Goal: Task Accomplishment & Management: Use online tool/utility

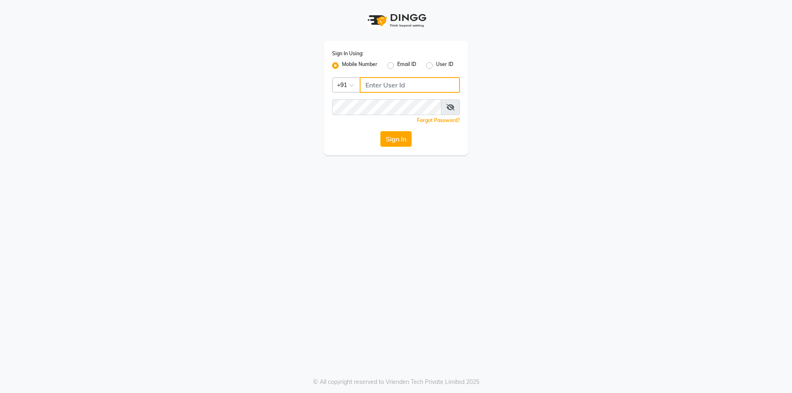
click at [376, 87] on input "Username" at bounding box center [410, 85] width 100 height 16
type input "9177337712"
click at [401, 140] on button "Sign In" at bounding box center [395, 139] width 31 height 16
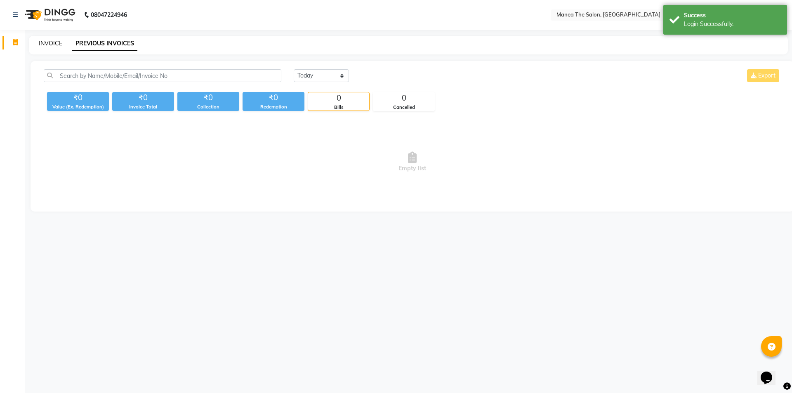
click at [47, 40] on link "INVOICE" at bounding box center [51, 43] width 24 height 7
select select "service"
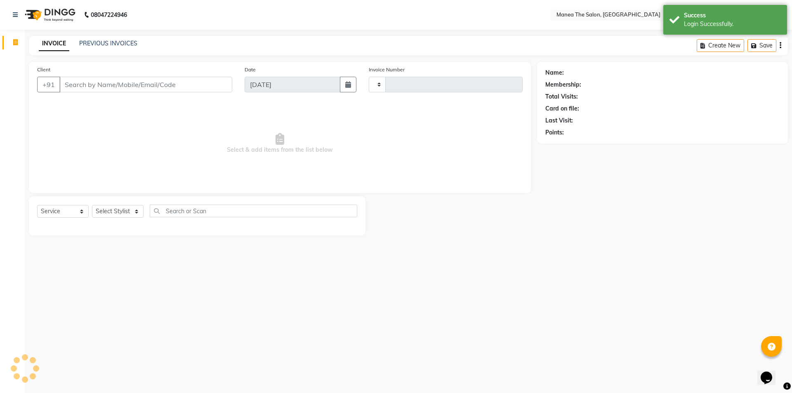
type input "1264"
select select "6397"
click at [112, 45] on link "PREVIOUS INVOICES" at bounding box center [108, 43] width 58 height 7
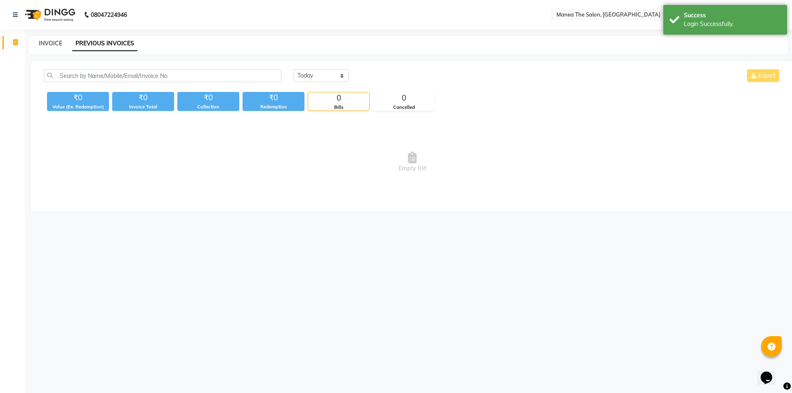
click at [43, 45] on link "INVOICE" at bounding box center [51, 43] width 24 height 7
select select "service"
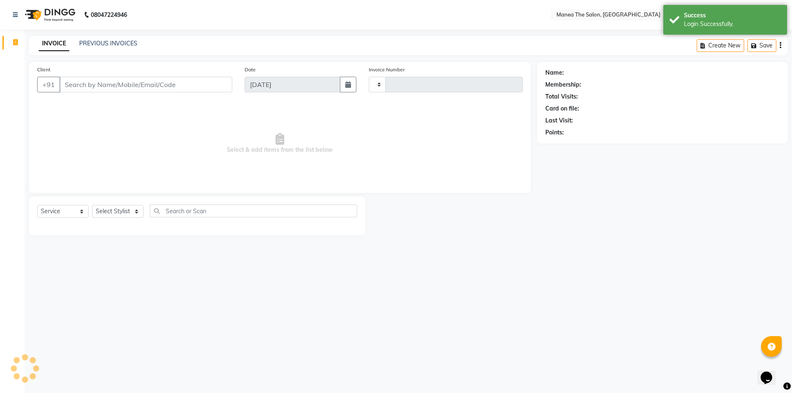
type input "1264"
select select "6397"
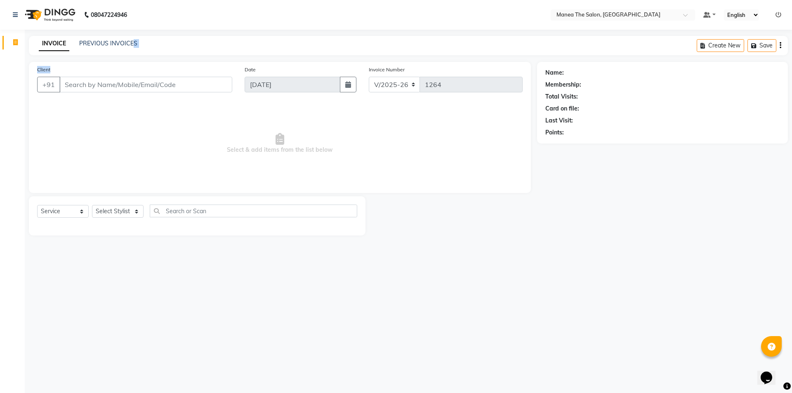
drag, startPoint x: 127, startPoint y: 64, endPoint x: 136, endPoint y: 42, distance: 23.5
click at [127, 63] on main "INVOICE PREVIOUS INVOICES Create New Save Client +91 Date [DATE] Invoice Number…" at bounding box center [408, 142] width 767 height 212
click at [113, 37] on div "INVOICE PREVIOUS INVOICES Create New Save" at bounding box center [408, 45] width 759 height 19
click at [113, 38] on div "INVOICE PREVIOUS INVOICES Create New Save" at bounding box center [408, 45] width 759 height 19
click at [120, 42] on link "PREVIOUS INVOICES" at bounding box center [108, 43] width 58 height 7
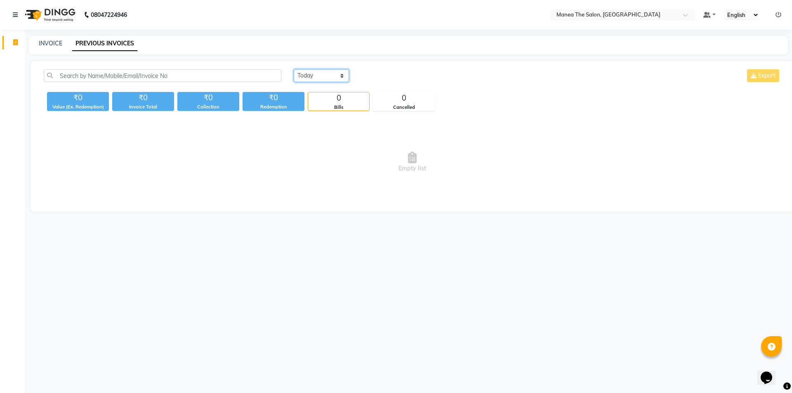
click at [319, 75] on select "[DATE] [DATE] Custom Range" at bounding box center [321, 75] width 55 height 13
select select "[DATE]"
click at [294, 69] on select "[DATE] [DATE] Custom Range" at bounding box center [321, 75] width 55 height 13
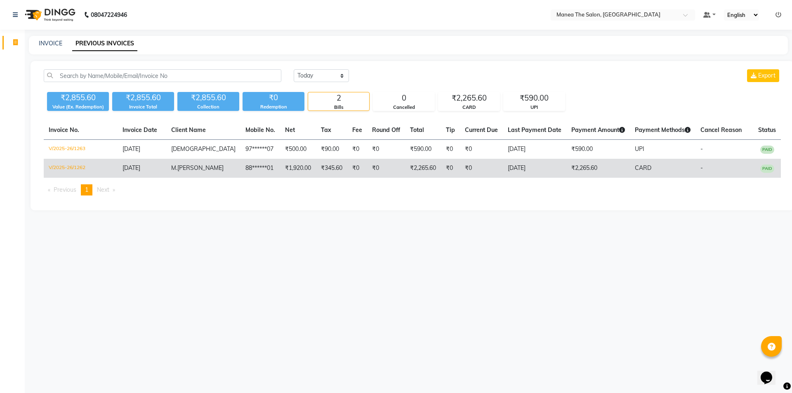
click at [367, 171] on td "₹0" at bounding box center [386, 168] width 38 height 19
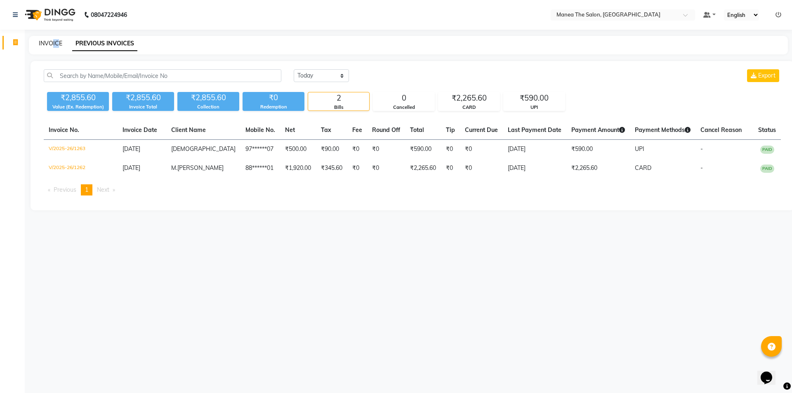
drag, startPoint x: 54, startPoint y: 39, endPoint x: 61, endPoint y: 40, distance: 7.5
click at [60, 40] on div "INVOICE" at bounding box center [51, 43] width 24 height 9
click at [61, 42] on link "INVOICE" at bounding box center [51, 43] width 24 height 7
select select "service"
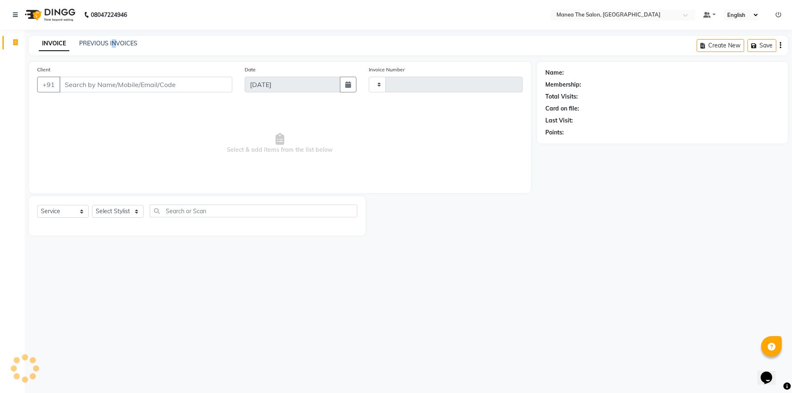
click at [114, 36] on div "INVOICE PREVIOUS INVOICES Create New Save" at bounding box center [408, 45] width 759 height 19
click at [118, 42] on link "PREVIOUS INVOICES" at bounding box center [108, 43] width 58 height 7
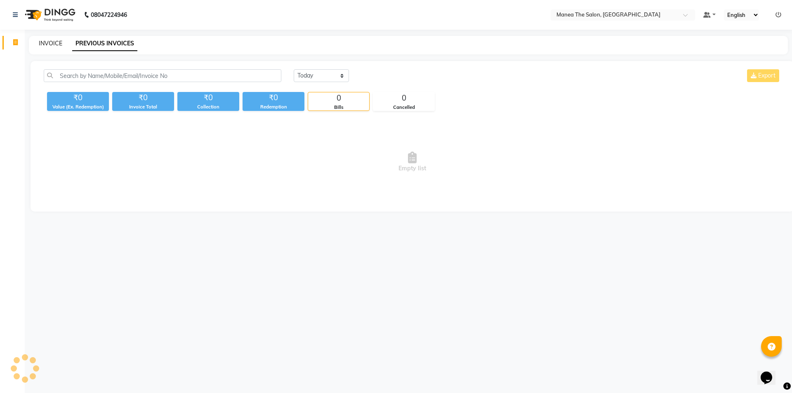
click at [52, 46] on link "INVOICE" at bounding box center [51, 43] width 24 height 7
select select "service"
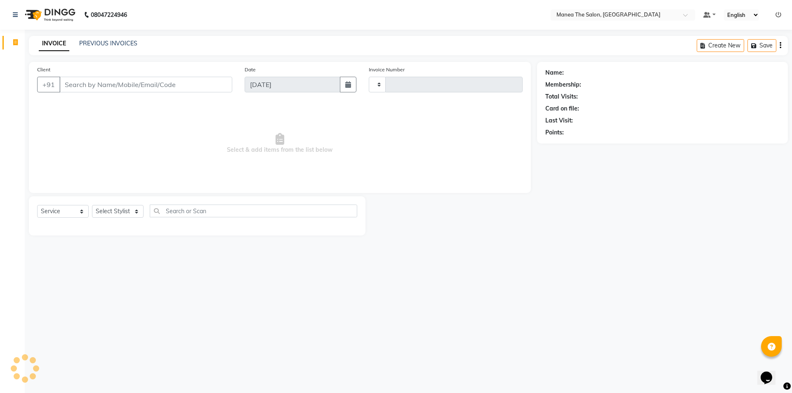
type input "1264"
select select "6397"
